Goal: Information Seeking & Learning: Find specific fact

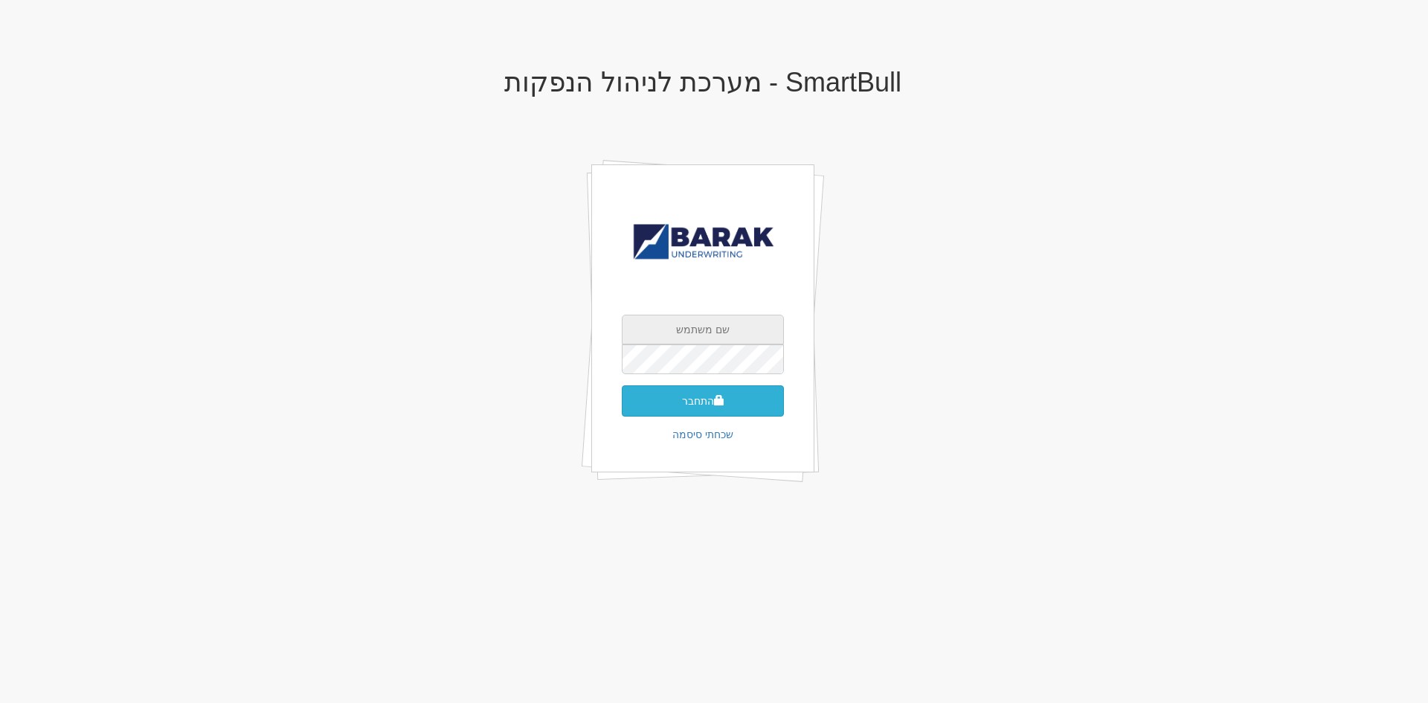
type input "[EMAIL_ADDRESS][DOMAIN_NAME]"
click at [731, 405] on button "התחבר" at bounding box center [703, 400] width 162 height 31
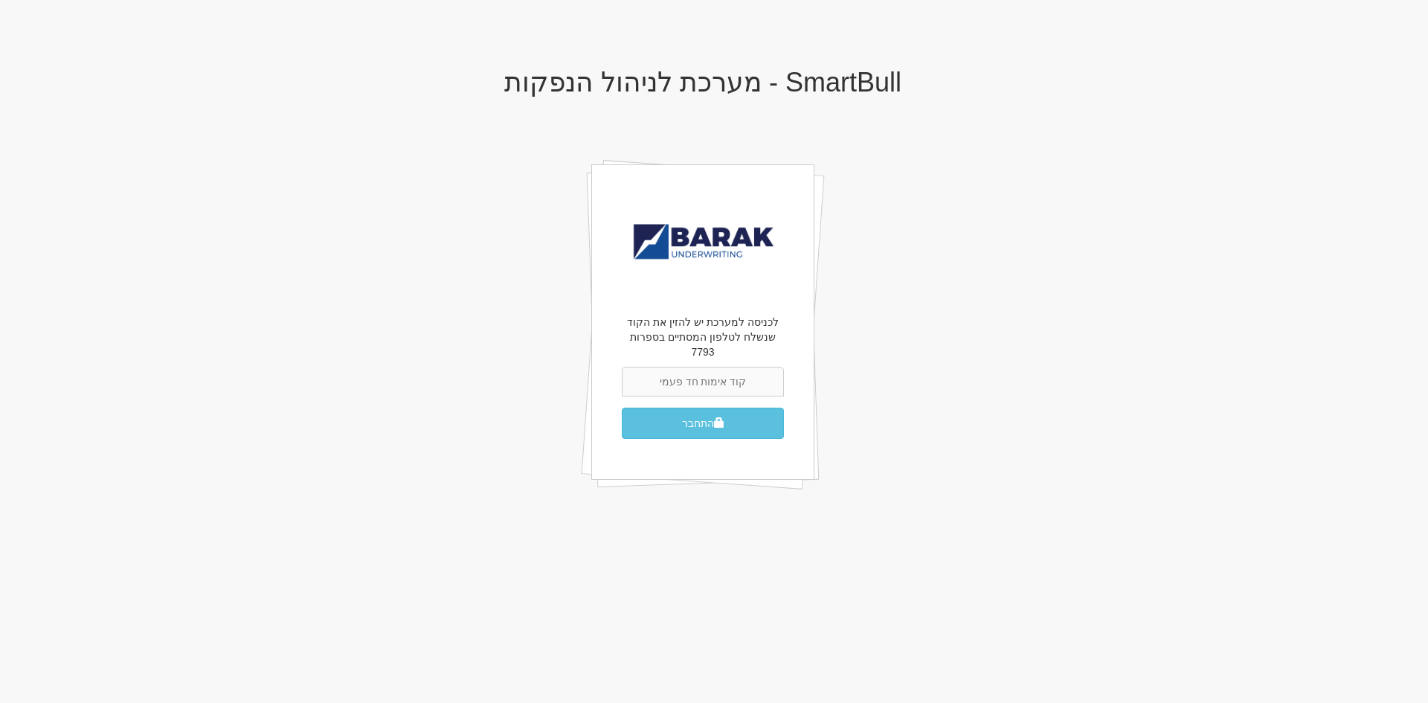
click at [690, 373] on input "text" at bounding box center [703, 382] width 162 height 30
type input "535310"
click at [622, 408] on button "התחבר" at bounding box center [703, 423] width 162 height 31
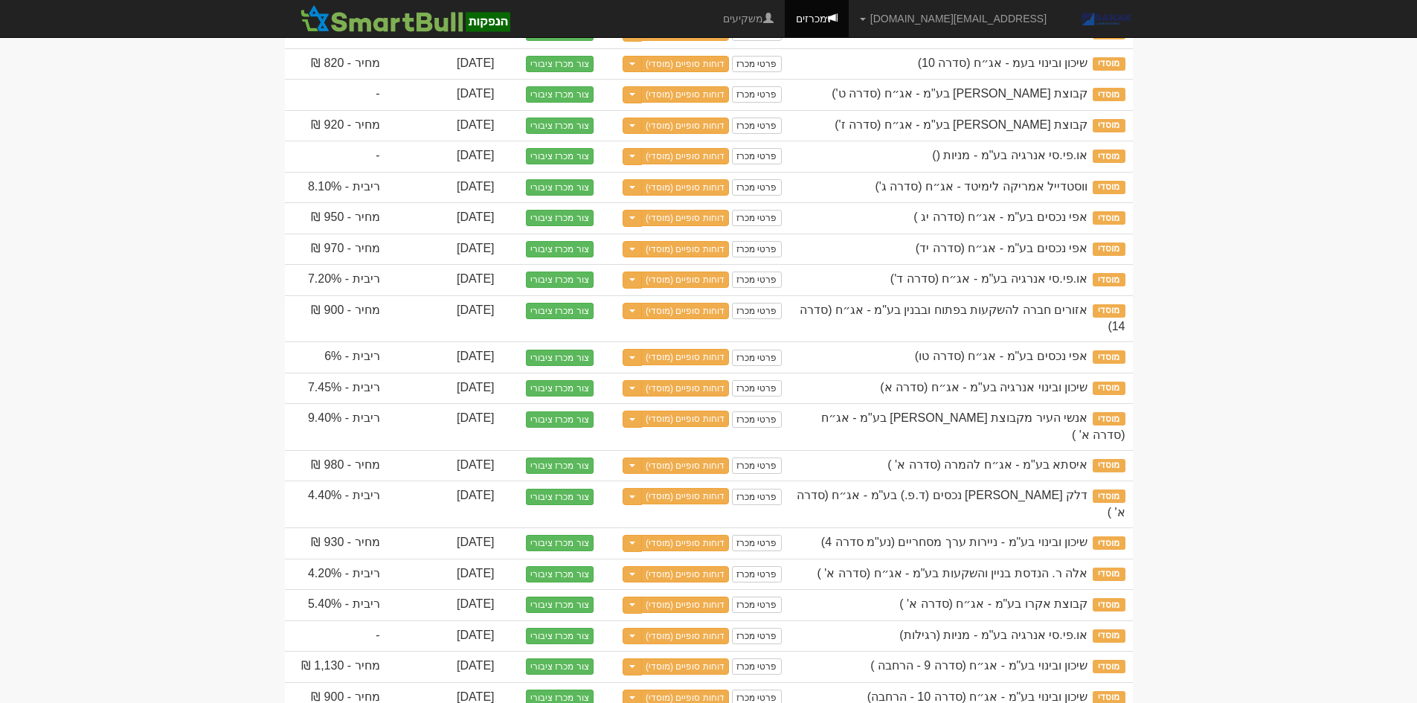
scroll to position [816, 0]
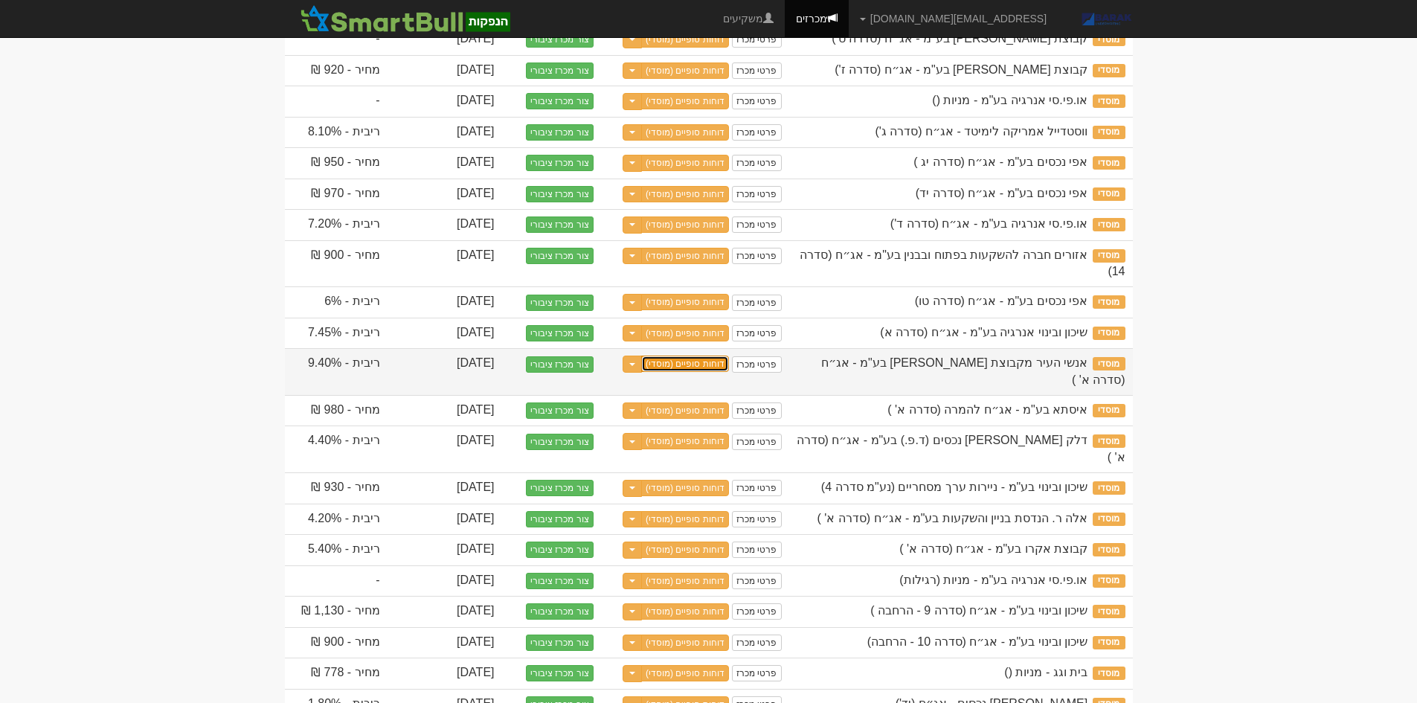
click at [690, 356] on link "דוחות סופיים (מוסדי)" at bounding box center [685, 364] width 88 height 16
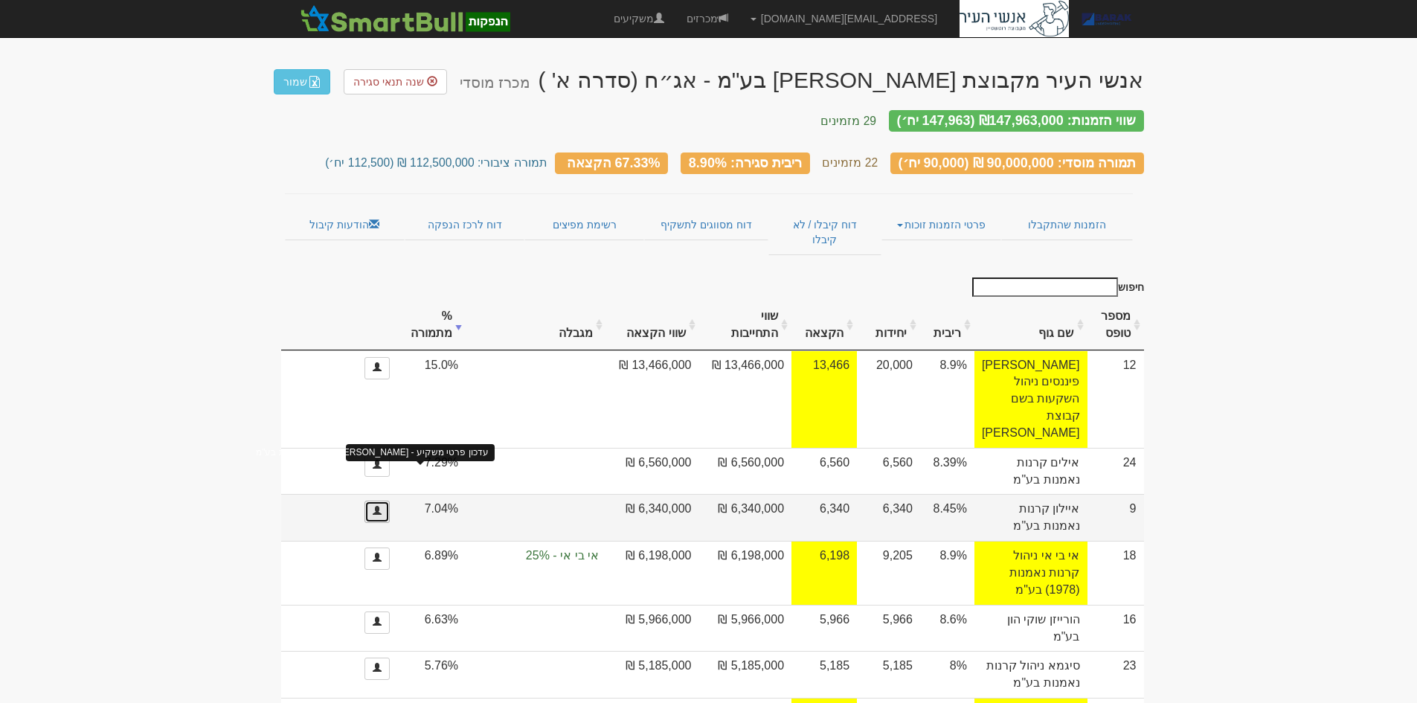
click at [390, 501] on link at bounding box center [377, 512] width 25 height 22
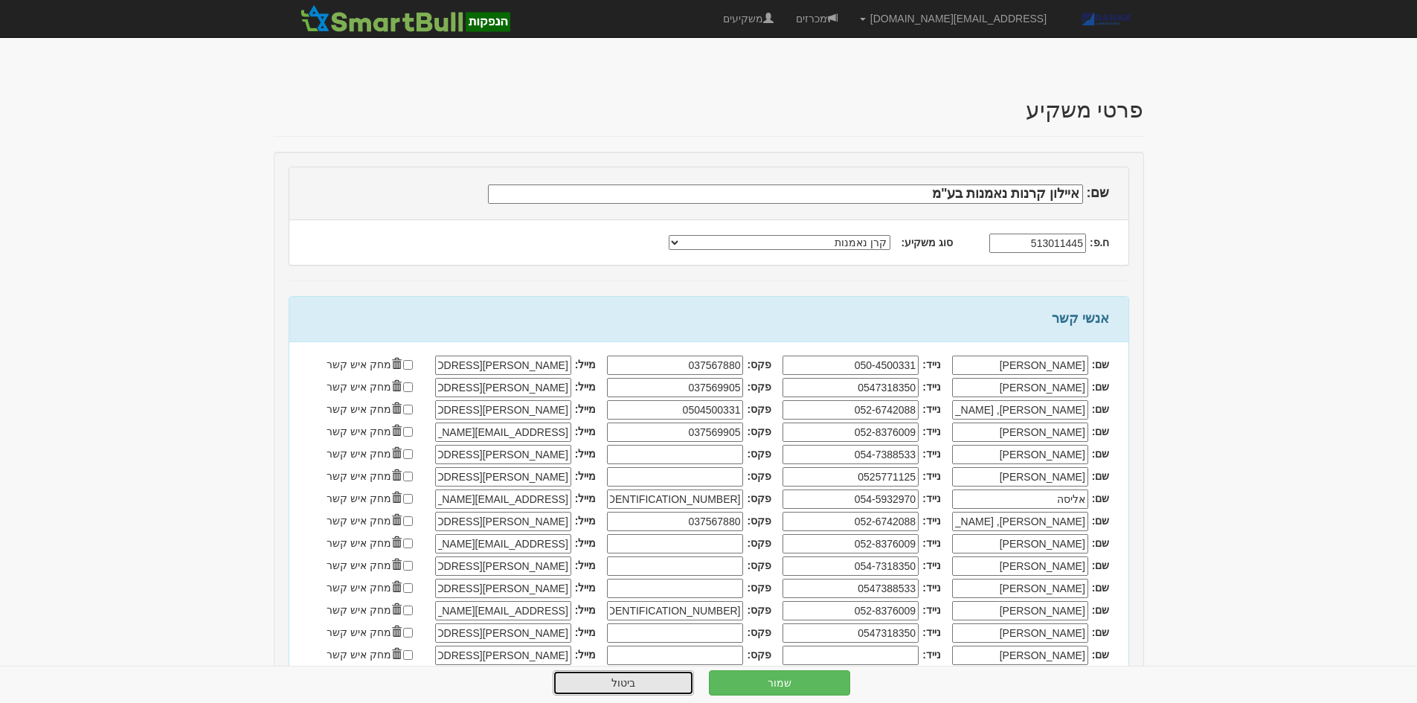
click at [648, 677] on link "ביטול" at bounding box center [623, 682] width 141 height 25
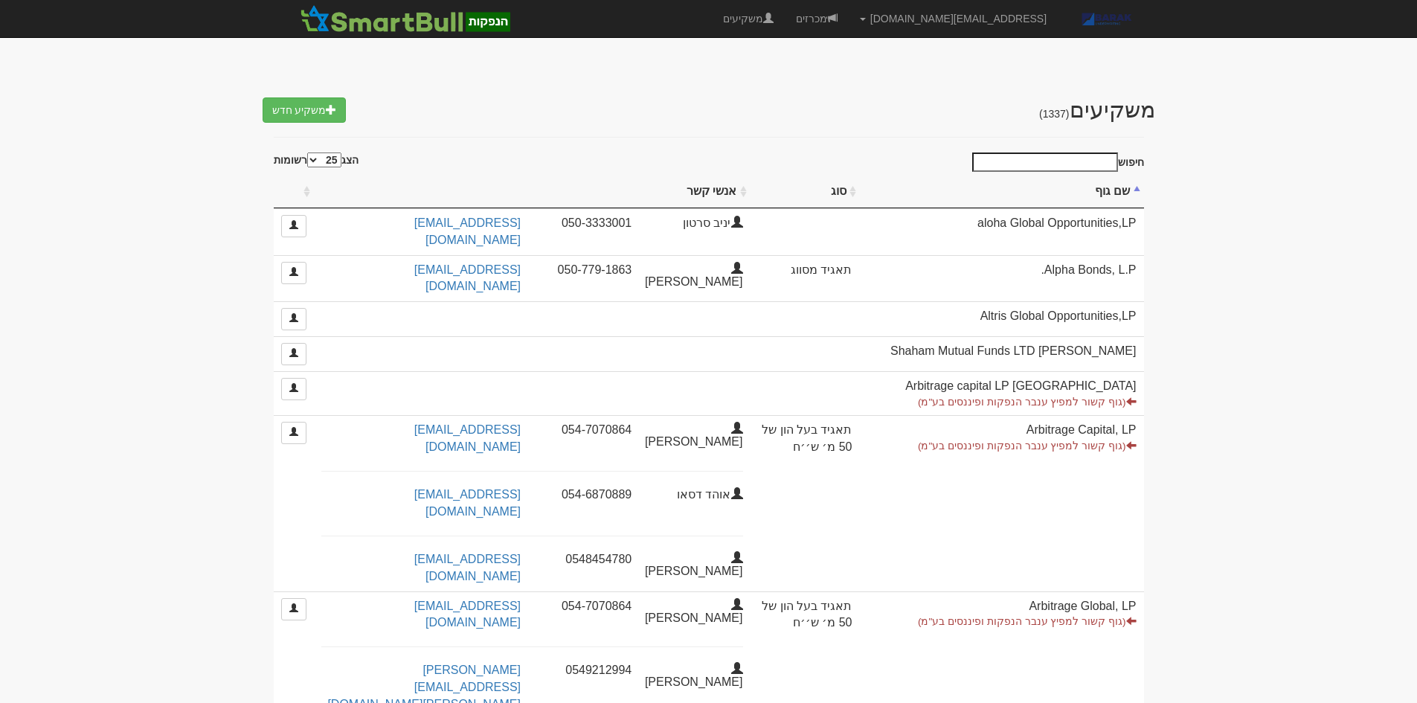
select select "25"
click at [849, 25] on link "מכרזים" at bounding box center [817, 18] width 64 height 37
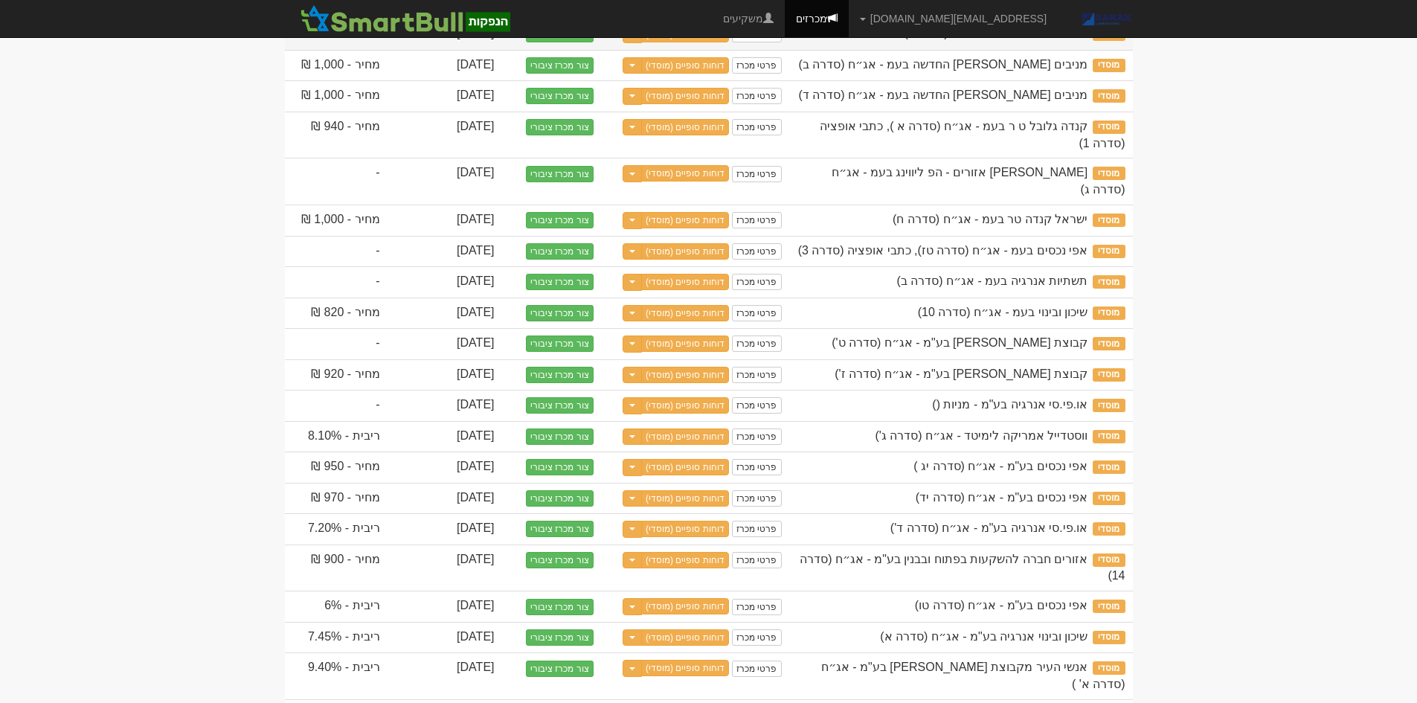
scroll to position [521, 0]
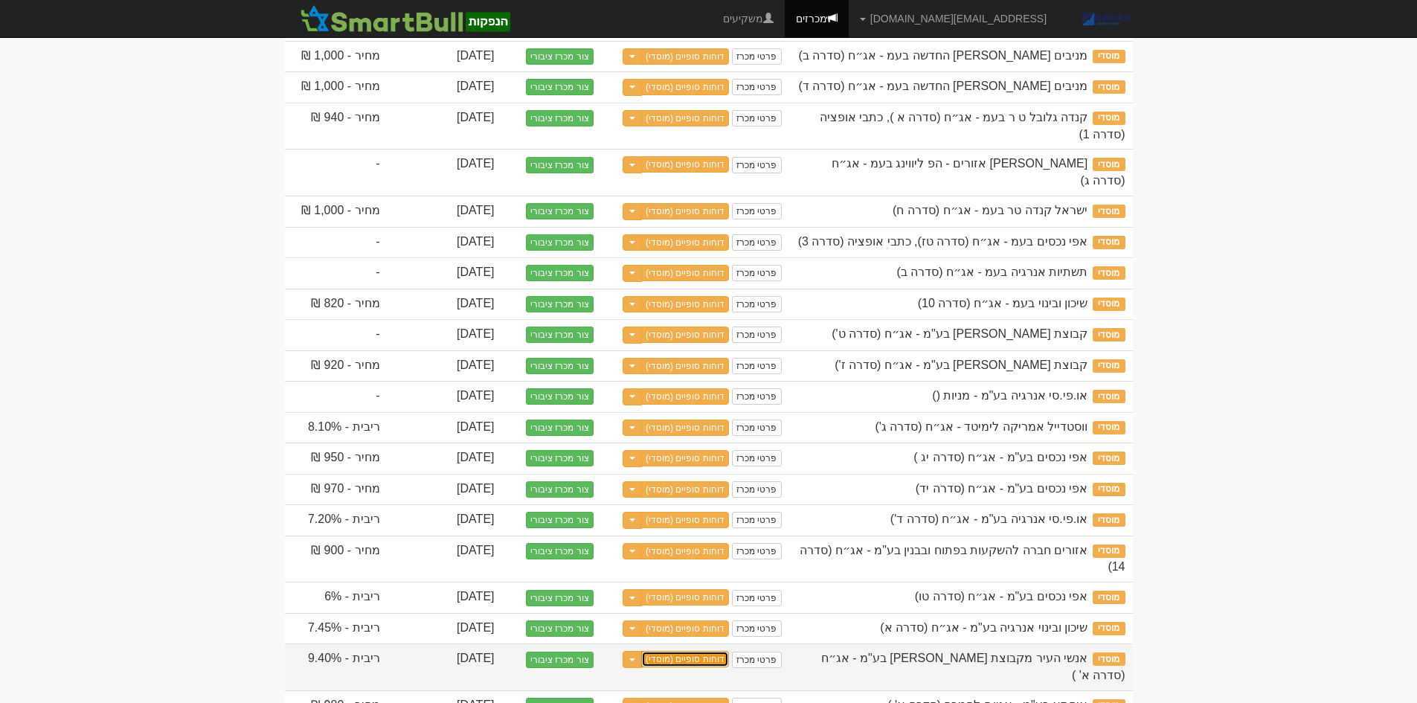
click at [696, 651] on link "דוחות סופיים (מוסדי)" at bounding box center [685, 659] width 88 height 16
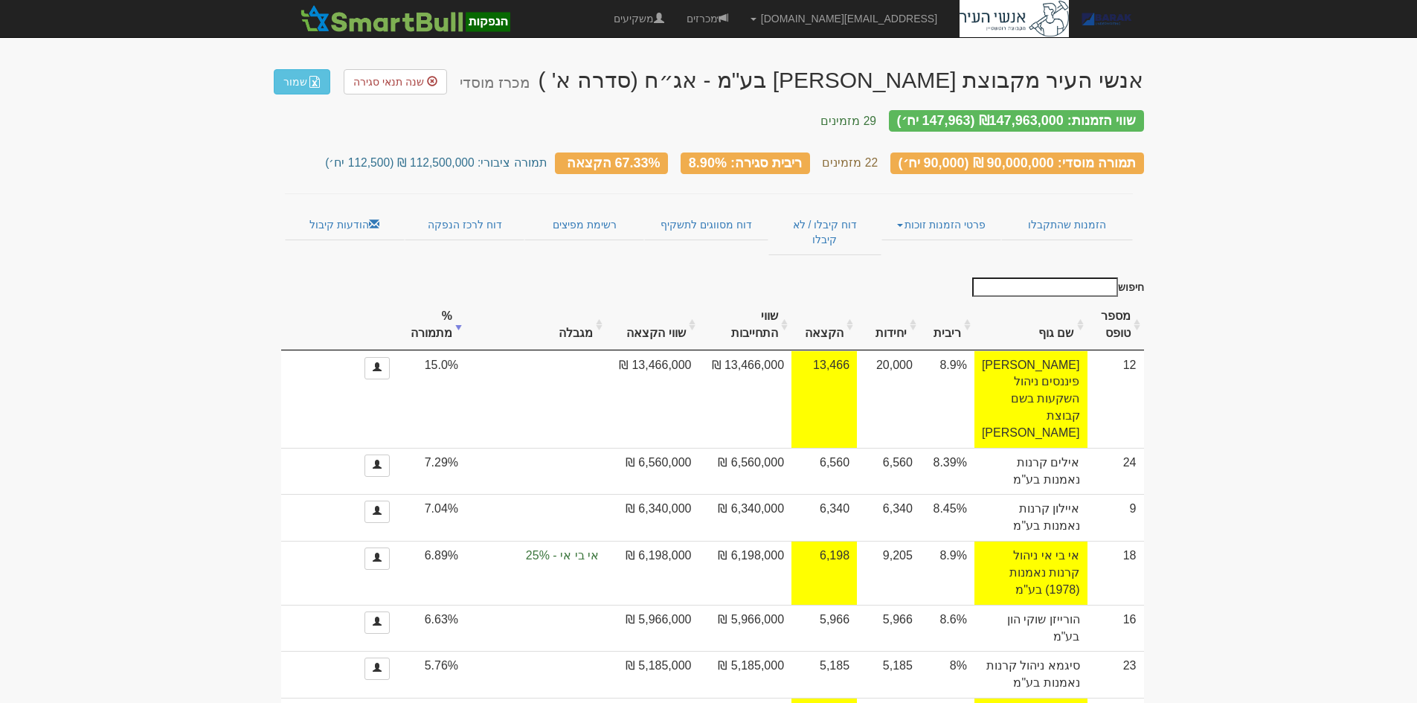
click at [930, 209] on link "פרטי הזמנות זוכות" at bounding box center [942, 224] width 120 height 31
click at [924, 244] on link "אנשי קשר וחשבונות" at bounding box center [942, 253] width 118 height 19
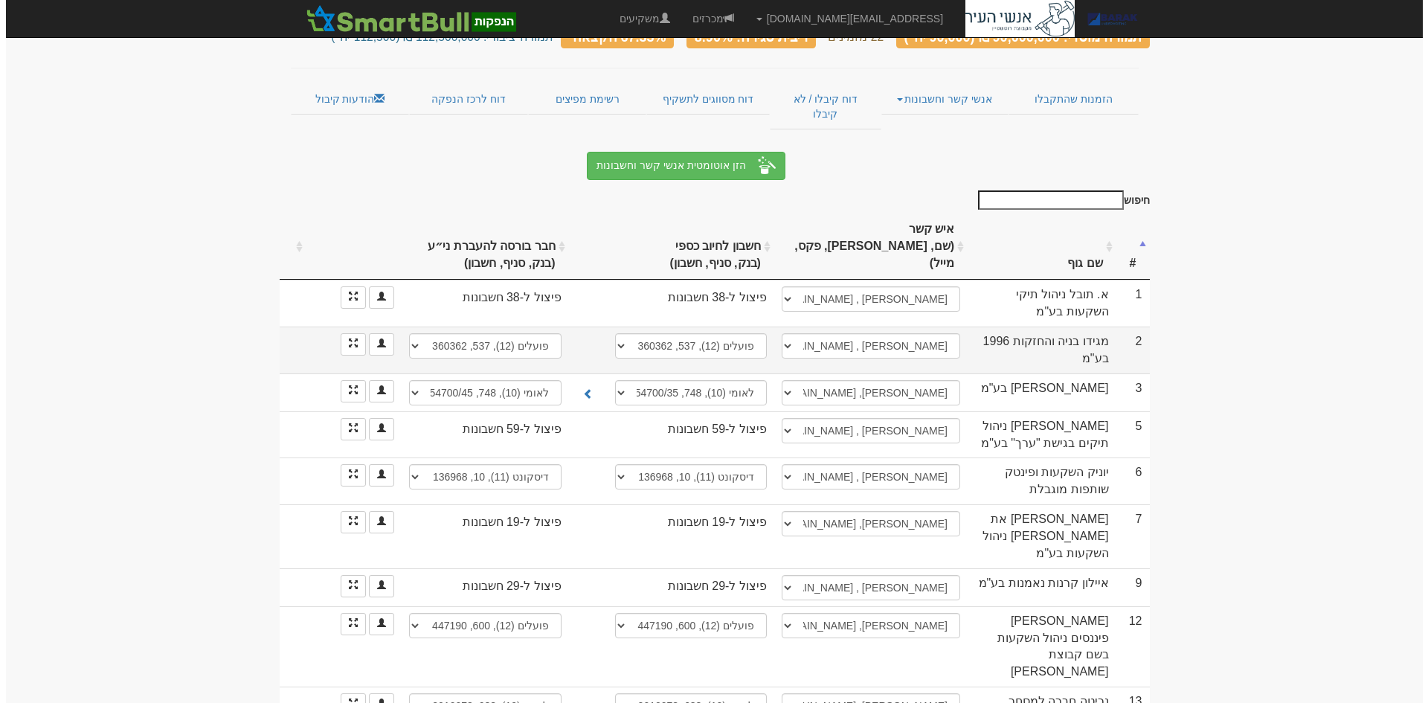
scroll to position [149, 0]
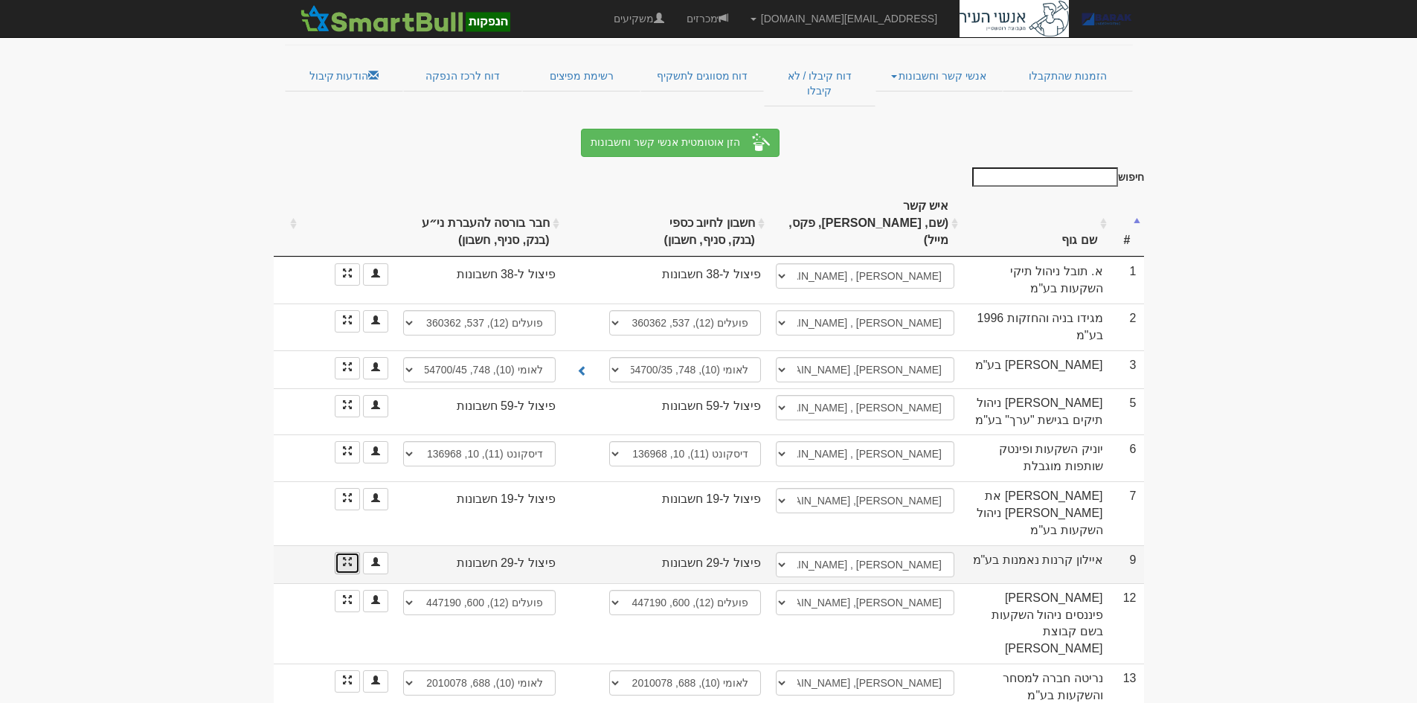
click at [339, 552] on link at bounding box center [347, 563] width 25 height 22
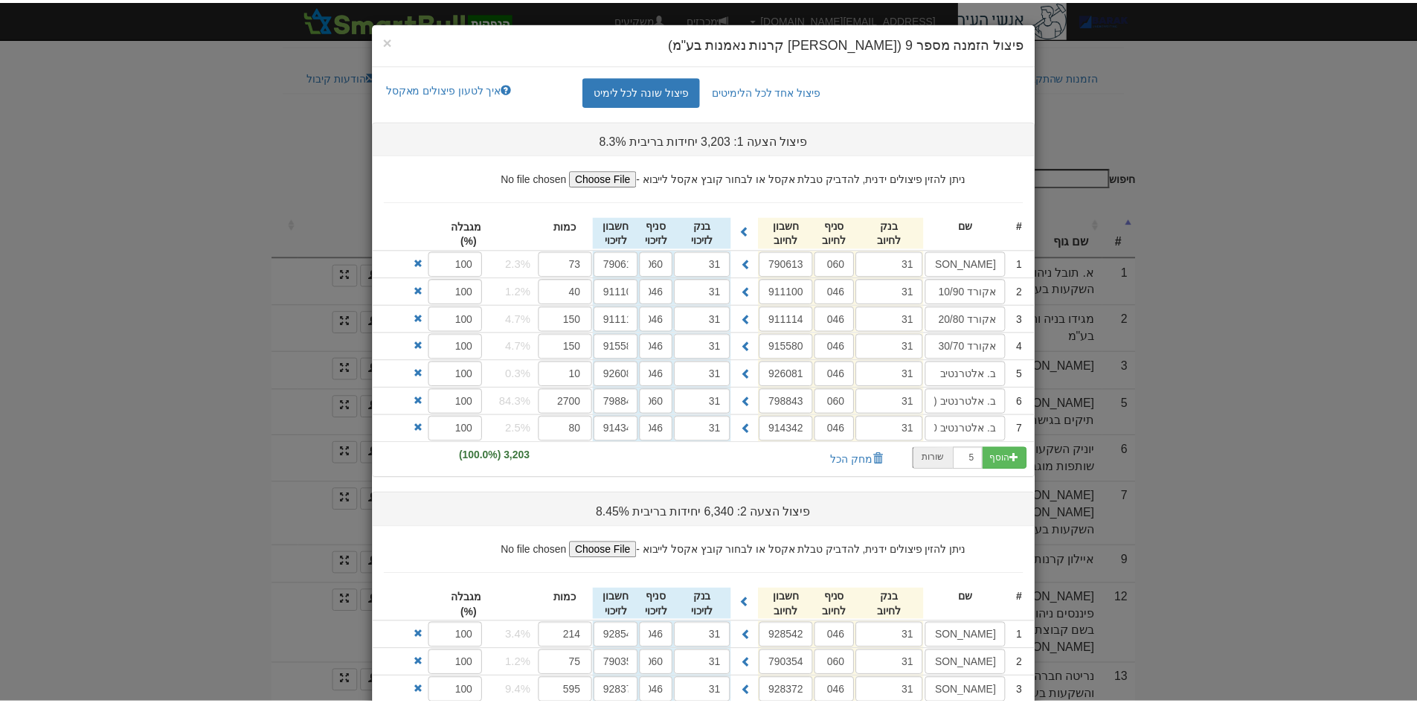
scroll to position [0, 0]
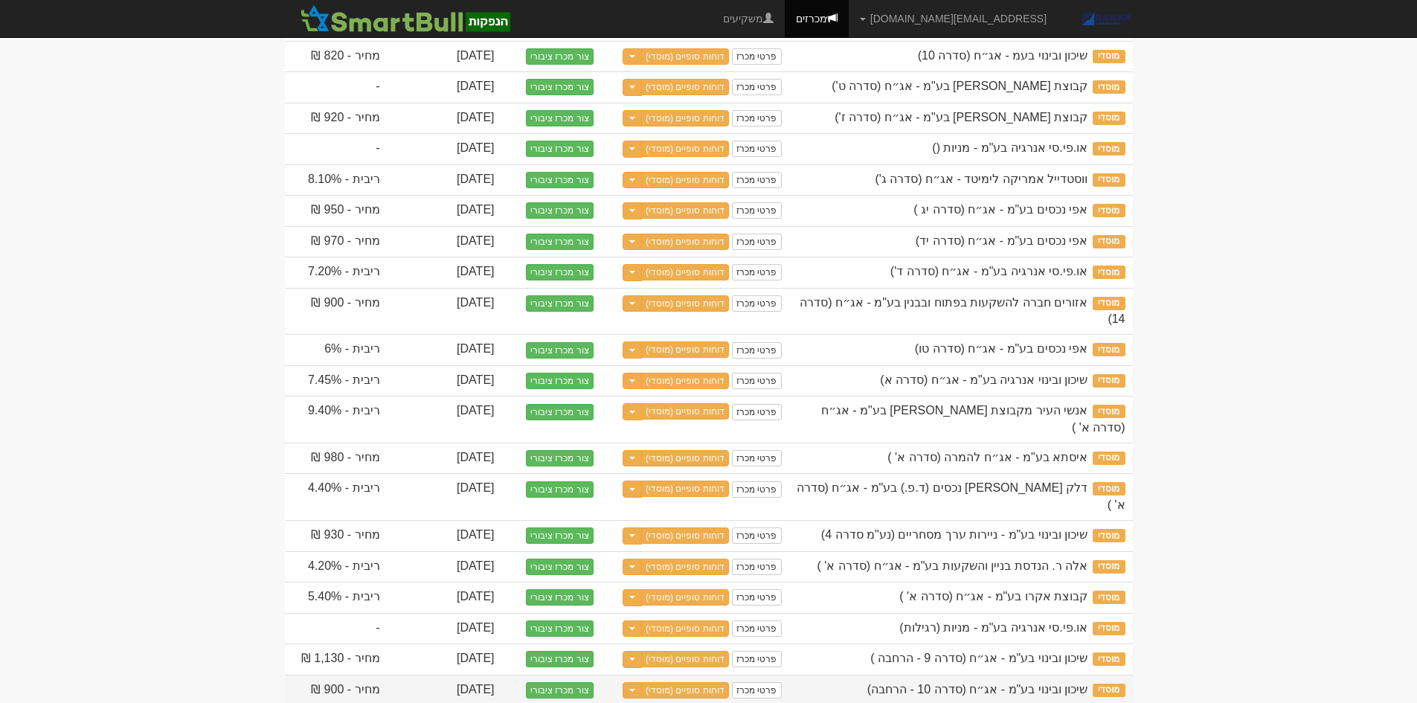
scroll to position [742, 0]
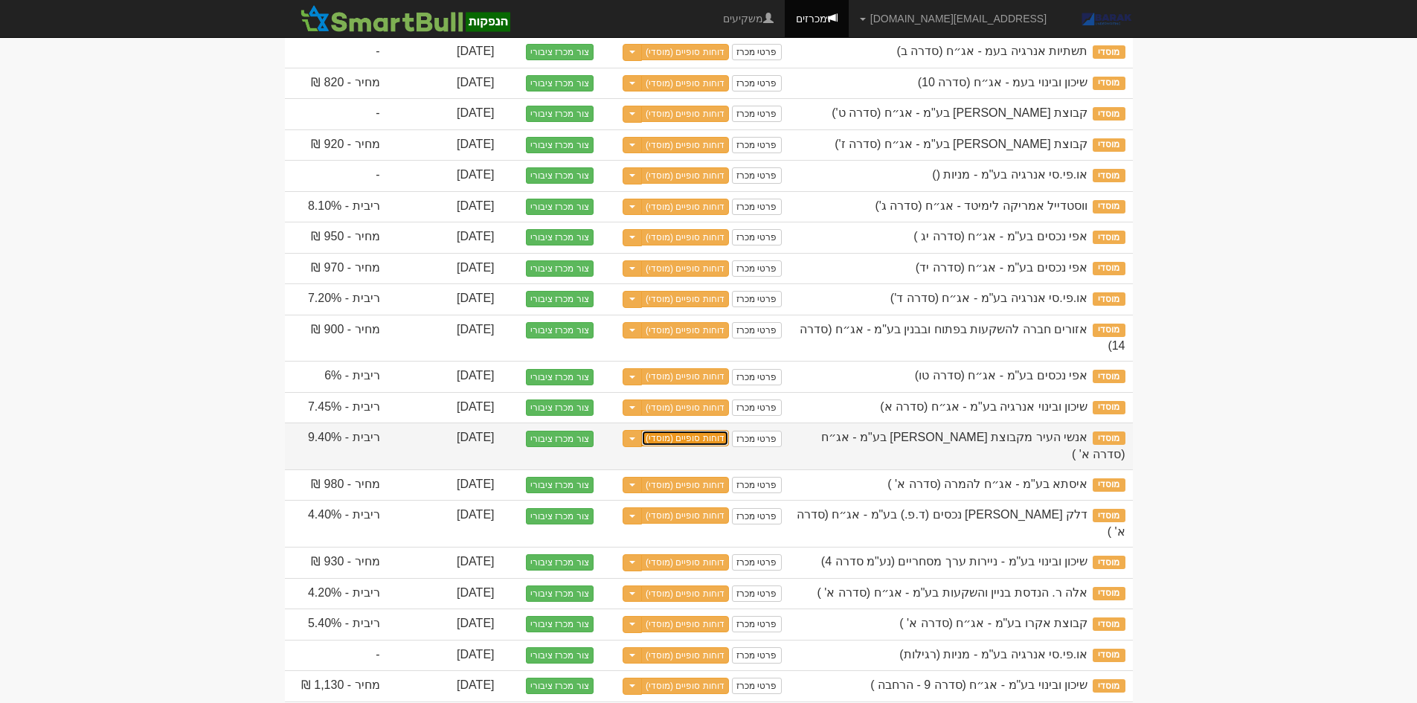
click at [678, 430] on link "דוחות סופיים (מוסדי)" at bounding box center [685, 438] width 88 height 16
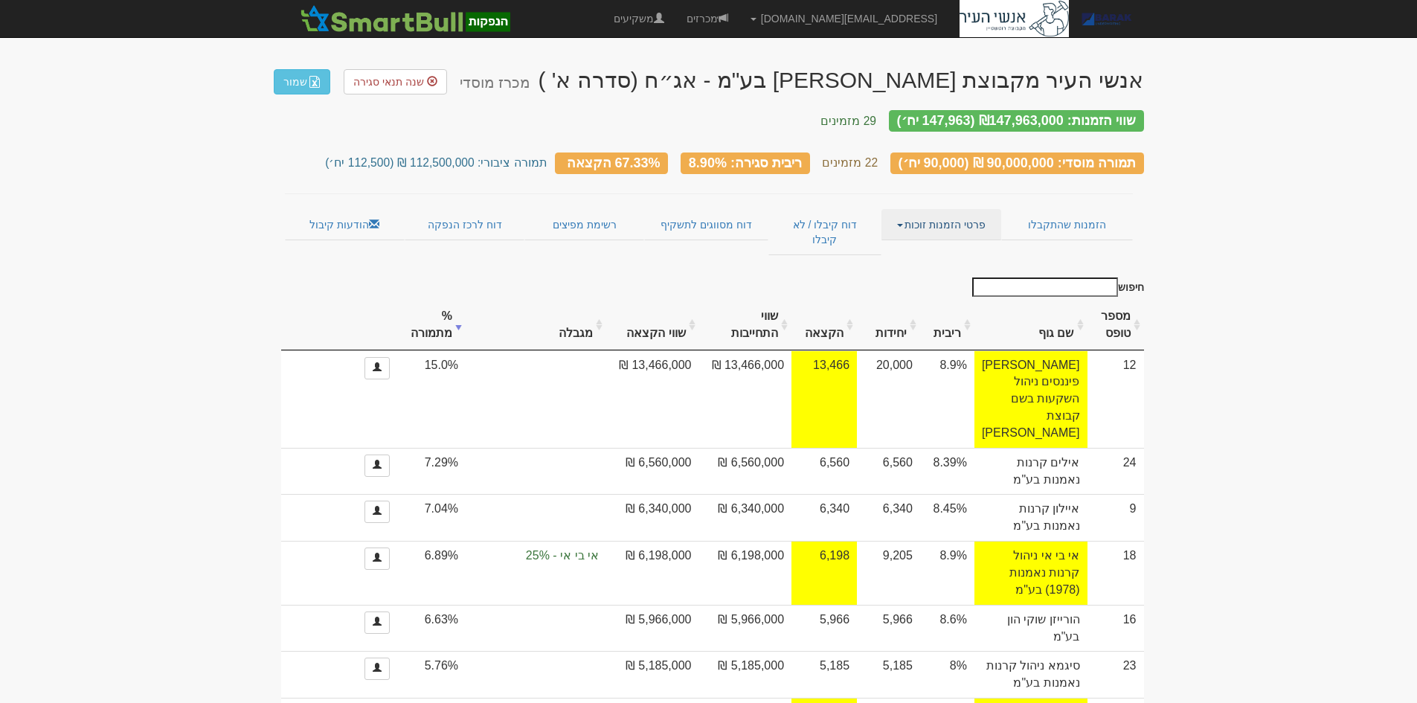
click at [944, 209] on link "פרטי הזמנות זוכות" at bounding box center [942, 224] width 120 height 31
click at [957, 244] on link "אנשי קשר וחשבונות" at bounding box center [942, 253] width 118 height 19
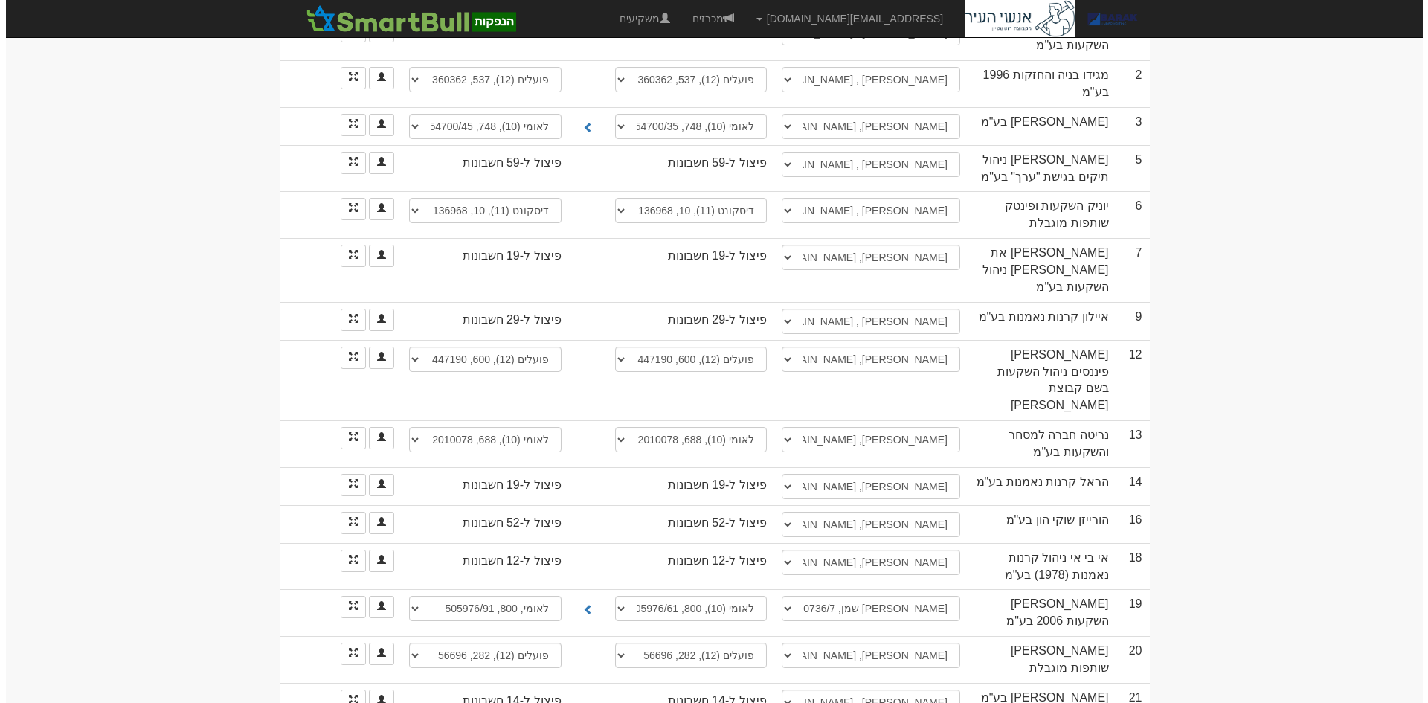
scroll to position [353, 0]
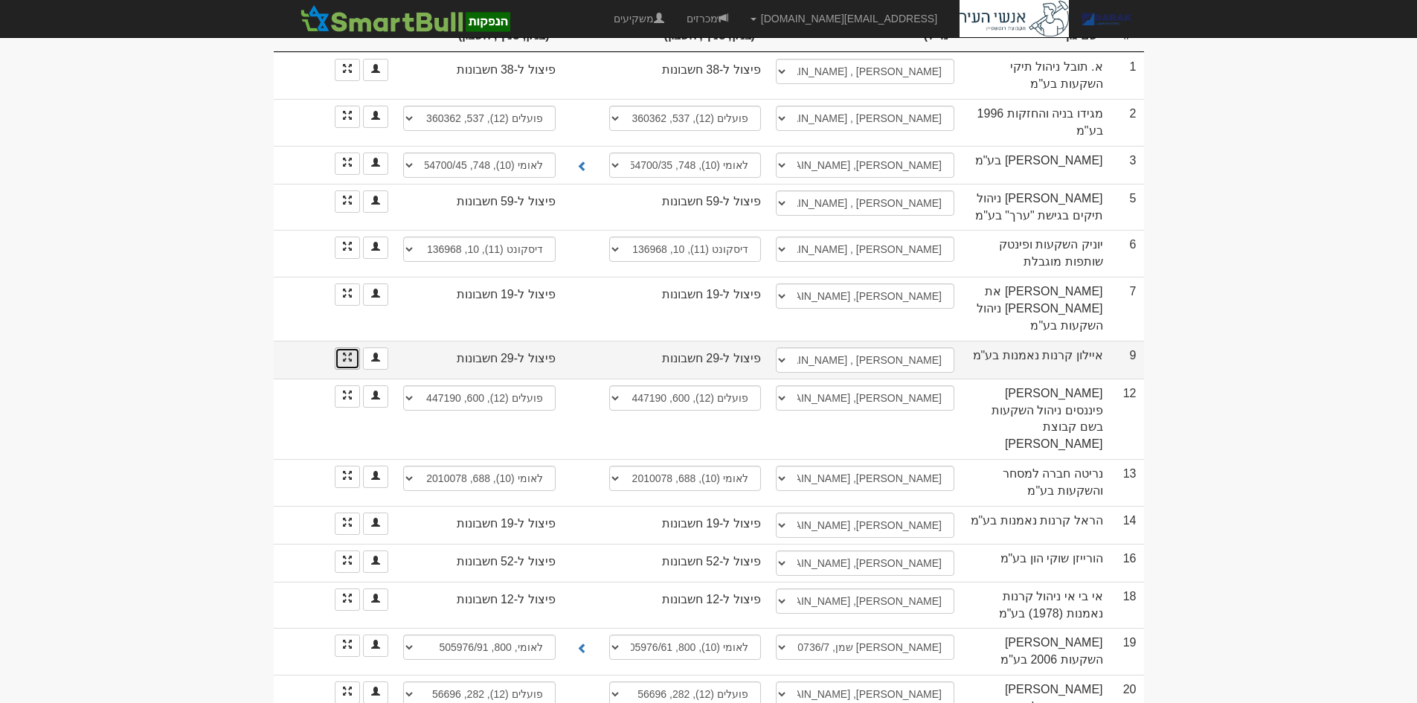
click at [336, 347] on link at bounding box center [347, 358] width 25 height 22
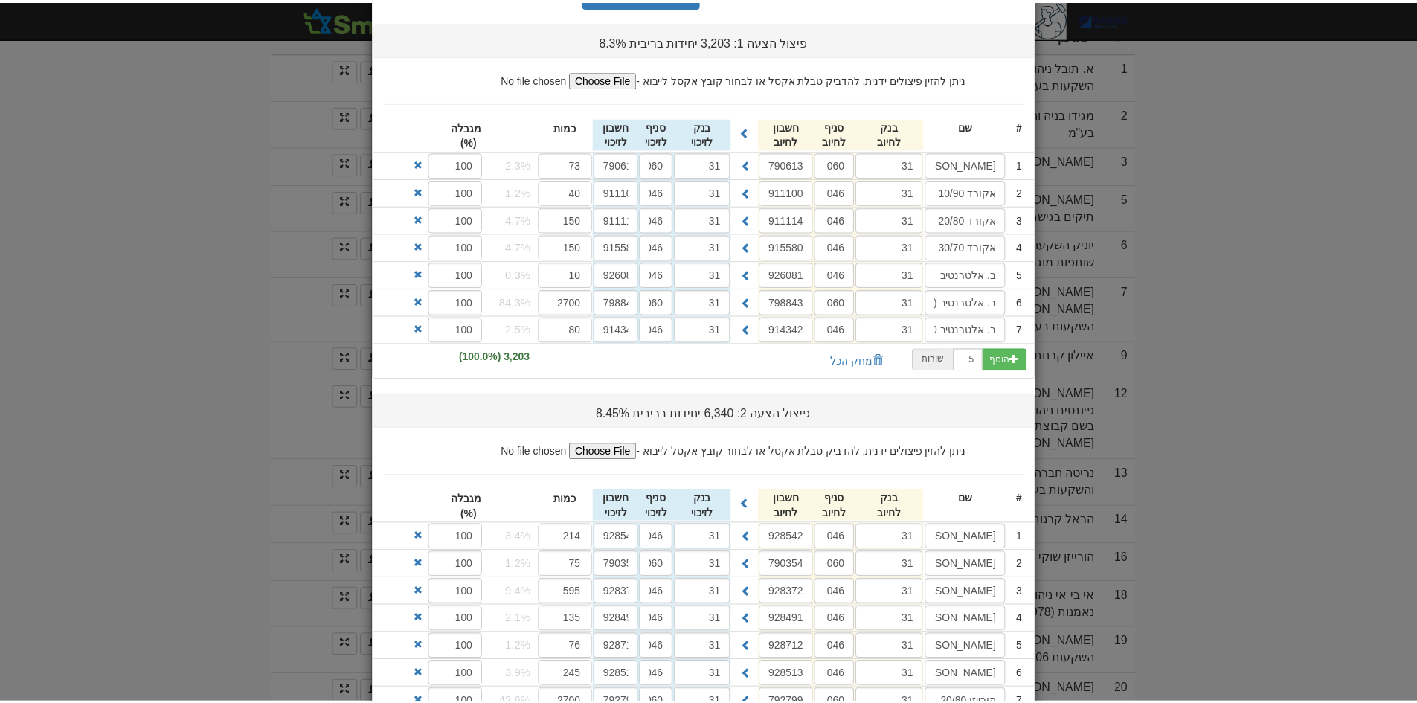
scroll to position [0, 0]
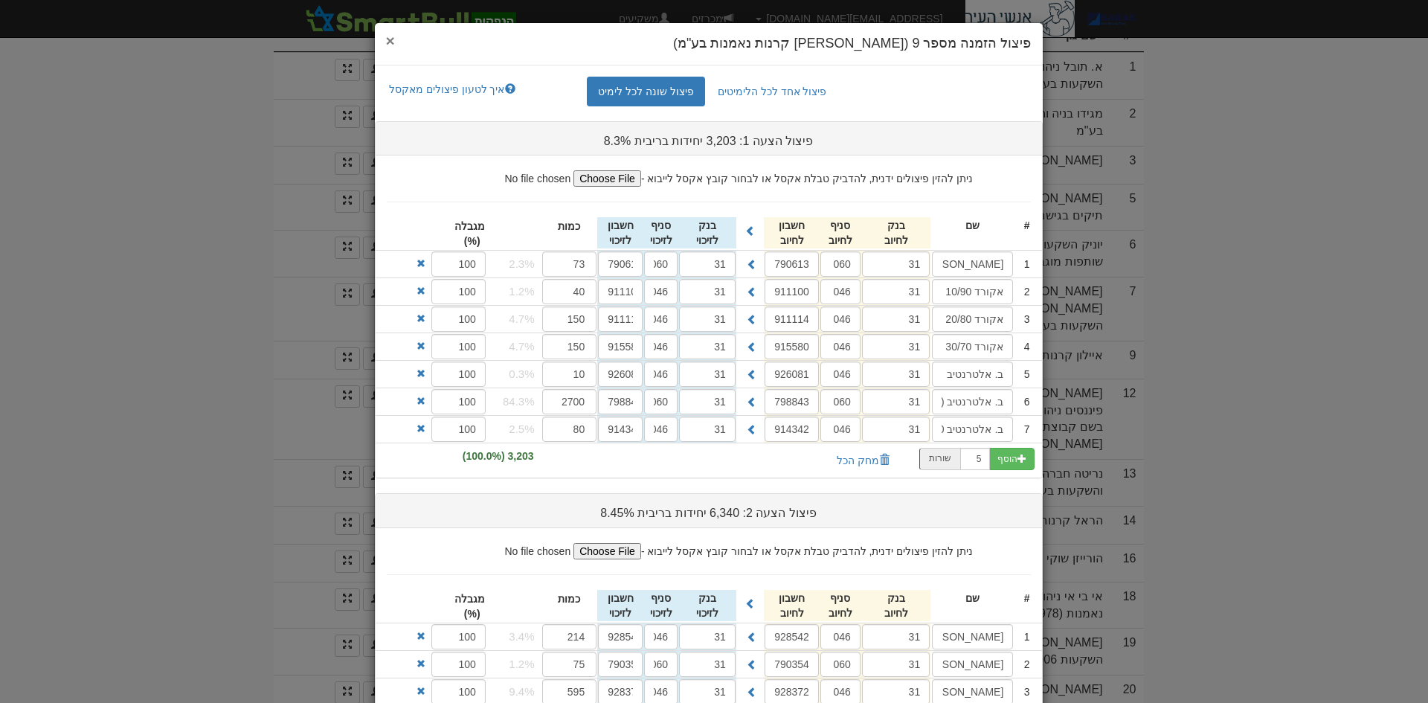
click at [391, 43] on span "×" at bounding box center [390, 40] width 9 height 17
